Goal: Navigation & Orientation: Find specific page/section

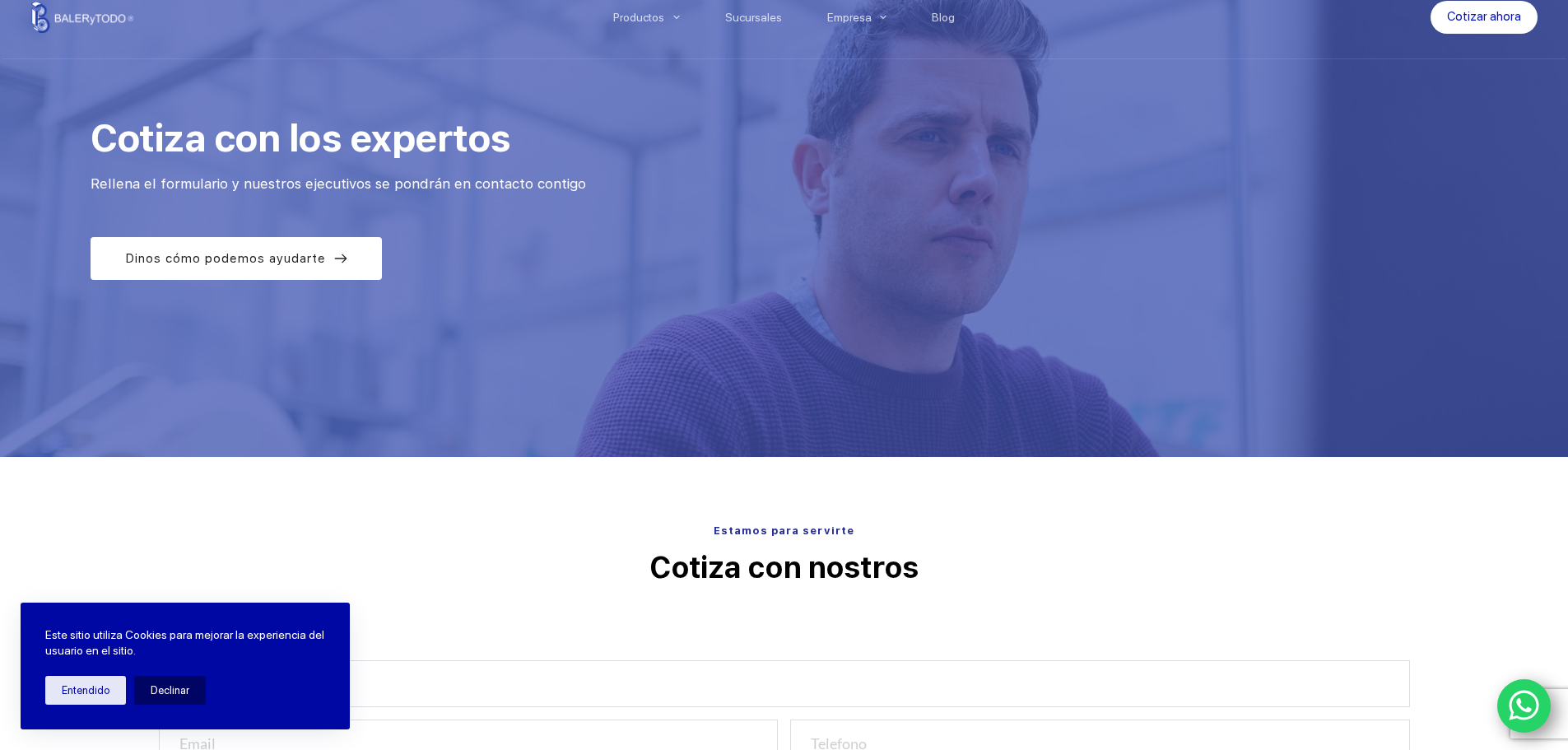
scroll to position [55, 0]
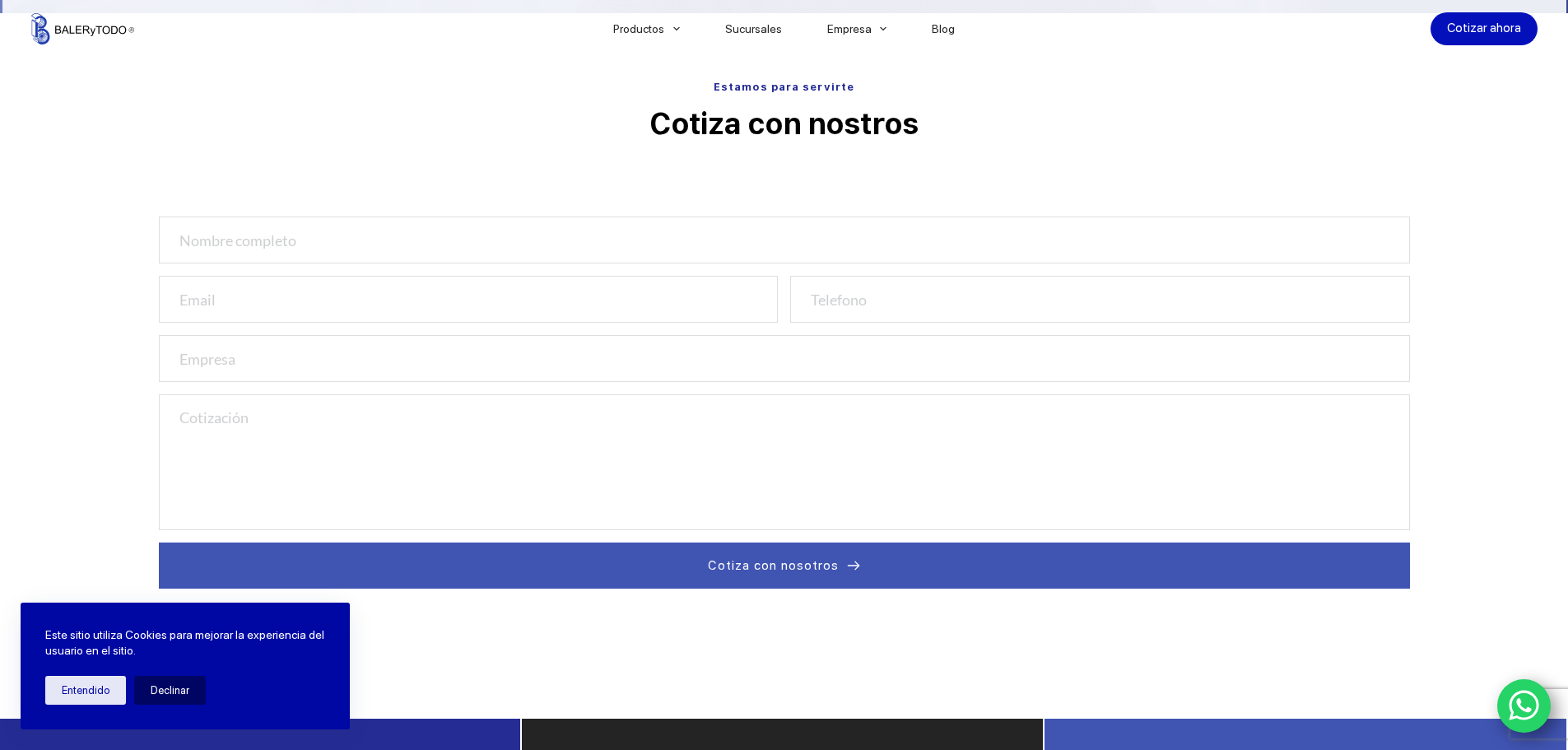
scroll to position [464, 0]
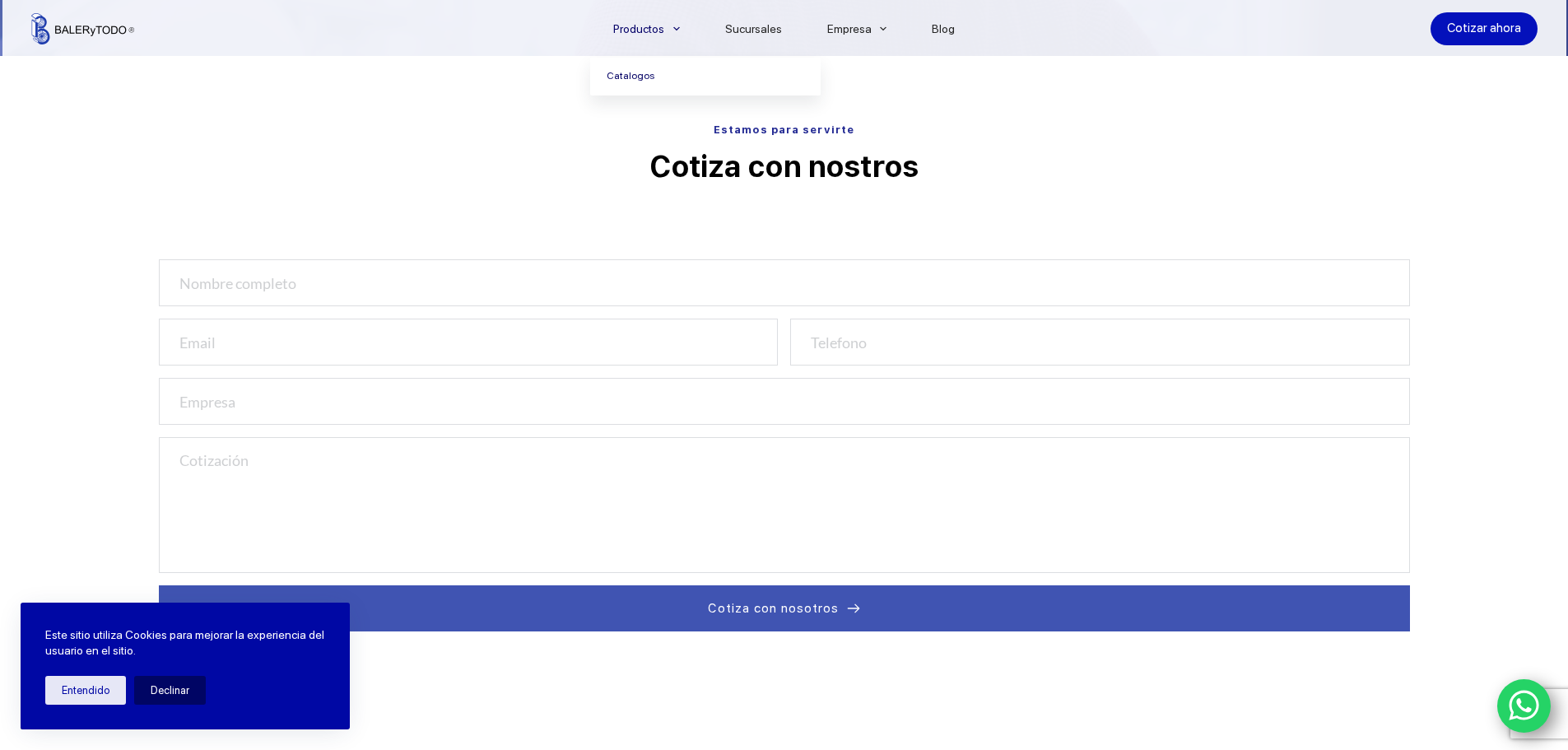
click at [635, 68] on link "Catalogos" at bounding box center [705, 76] width 230 height 38
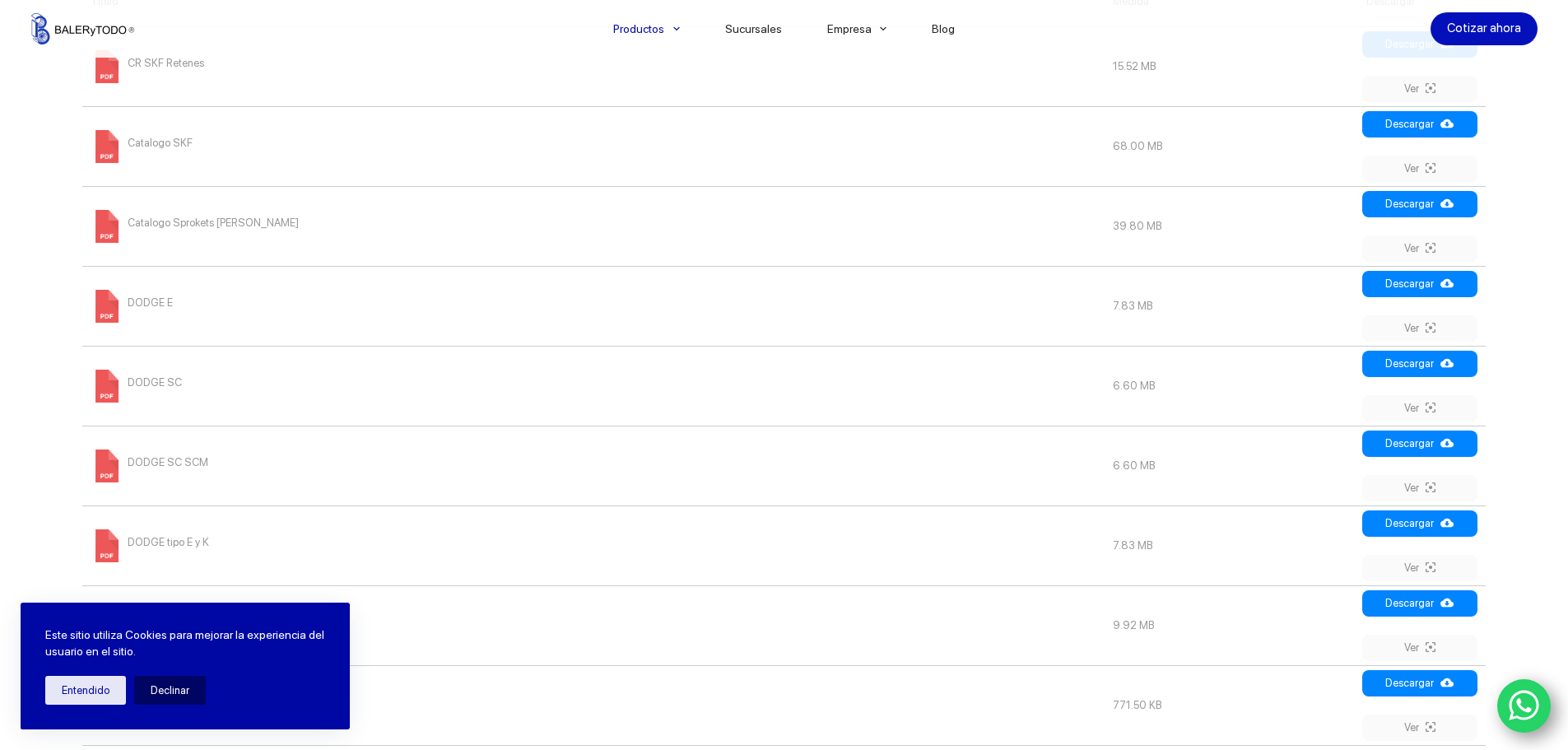
scroll to position [932, 0]
